Goal: Information Seeking & Learning: Learn about a topic

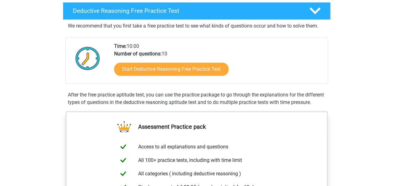
scroll to position [150, 0]
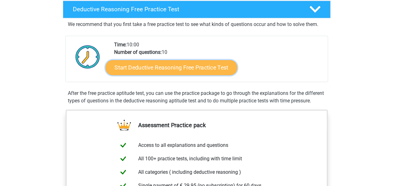
click at [160, 71] on link "Start Deductive Reasoning Free Practice Test" at bounding box center [171, 67] width 132 height 15
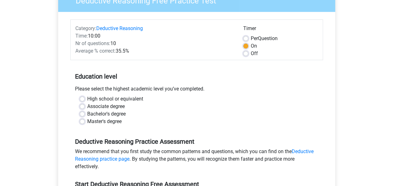
scroll to position [63, 0]
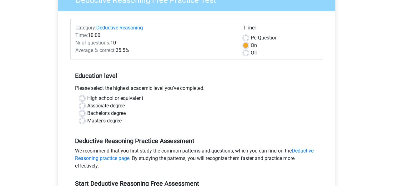
click at [87, 114] on label "Bachelor's degree" at bounding box center [106, 113] width 38 height 8
click at [83, 114] on input "Bachelor's degree" at bounding box center [82, 112] width 5 height 6
radio input "true"
click at [80, 117] on input "Master's degree" at bounding box center [82, 120] width 5 height 6
radio input "true"
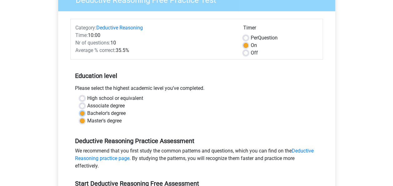
click at [80, 109] on input "Bachelor's degree" at bounding box center [82, 112] width 5 height 6
radio input "true"
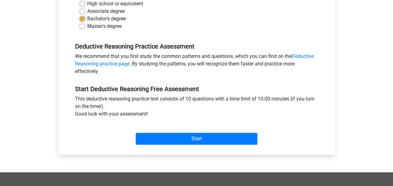
scroll to position [160, 0]
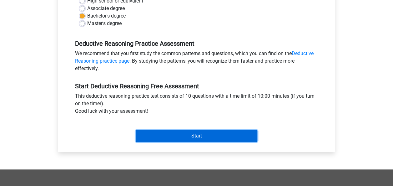
click at [212, 138] on input "Start" at bounding box center [197, 136] width 122 height 12
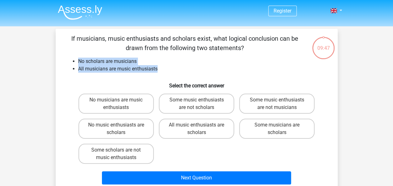
drag, startPoint x: 79, startPoint y: 60, endPoint x: 158, endPoint y: 68, distance: 78.9
click at [158, 68] on ul "No scholars are musicians All musicians are music enthusiasts" at bounding box center [197, 65] width 262 height 15
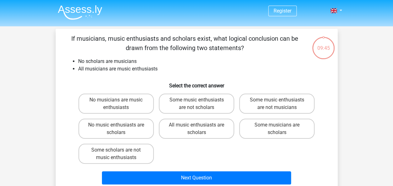
drag, startPoint x: 158, startPoint y: 68, endPoint x: 123, endPoint y: 82, distance: 37.0
click at [123, 82] on h6 "Select the correct answer" at bounding box center [197, 83] width 262 height 11
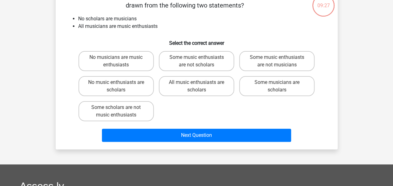
scroll to position [40, 0]
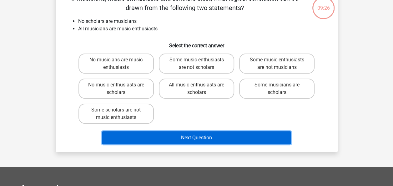
click at [233, 140] on button "Next Question" at bounding box center [196, 137] width 189 height 13
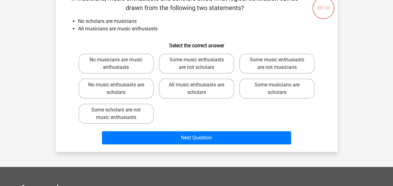
click at [116, 110] on input "Some scholars are not music enthusiasts" at bounding box center [118, 112] width 4 height 4
radio input "true"
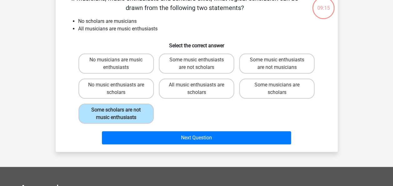
click at [116, 60] on input "No musicians are music enthusiasts" at bounding box center [118, 62] width 4 height 4
radio input "true"
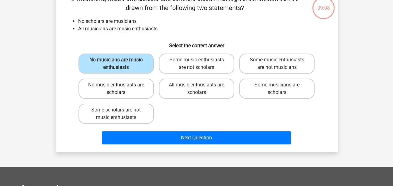
click at [120, 96] on label "No music enthusiasts are scholars" at bounding box center [115, 88] width 75 height 20
click at [120, 89] on input "No music enthusiasts are scholars" at bounding box center [118, 87] width 4 height 4
radio input "true"
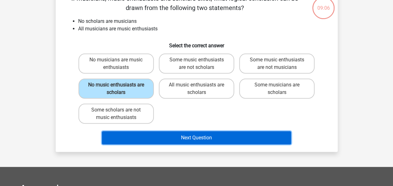
click at [196, 139] on button "Next Question" at bounding box center [196, 137] width 189 height 13
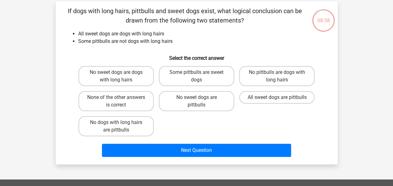
scroll to position [27, 0]
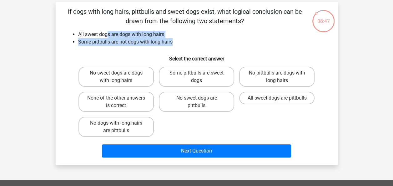
drag, startPoint x: 107, startPoint y: 34, endPoint x: 173, endPoint y: 42, distance: 66.7
click at [173, 42] on ul "All sweet dogs are dogs with long hairs Some pittbulls are not dogs with long h…" at bounding box center [197, 38] width 262 height 15
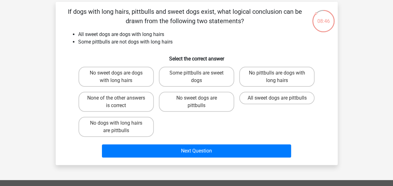
drag, startPoint x: 173, startPoint y: 42, endPoint x: 141, endPoint y: 49, distance: 33.3
click at [141, 49] on div "If dogs with long hairs, pittbulls and sweet dogs exist, what logical conclusio…" at bounding box center [196, 83] width 277 height 153
click at [193, 85] on label "Some pittbulls are sweet dogs" at bounding box center [196, 77] width 75 height 20
click at [196, 77] on input "Some pittbulls are sweet dogs" at bounding box center [198, 75] width 4 height 4
radio input "true"
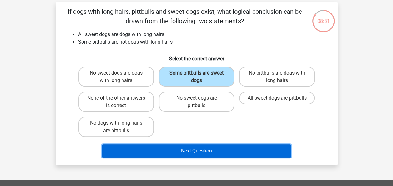
click at [209, 154] on button "Next Question" at bounding box center [196, 150] width 189 height 13
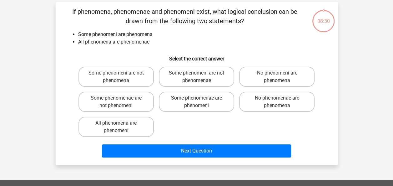
scroll to position [29, 0]
